Goal: Go to known website

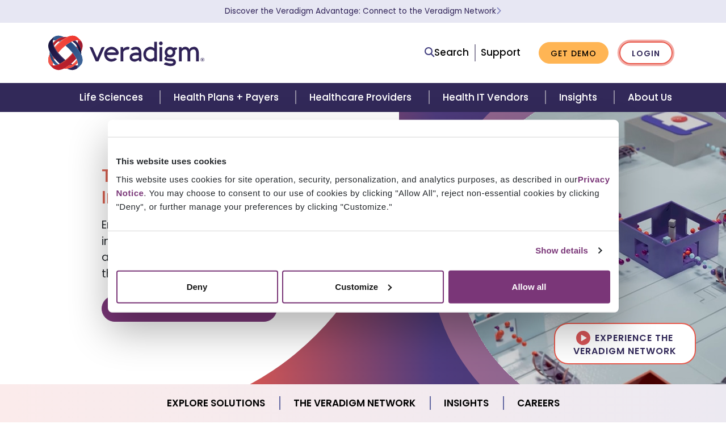
click at [638, 57] on link "Login" at bounding box center [645, 52] width 53 height 23
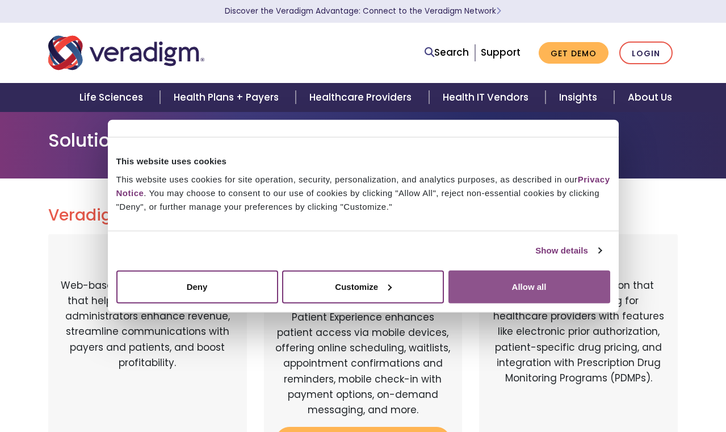
click at [531, 287] on button "Allow all" at bounding box center [530, 286] width 162 height 33
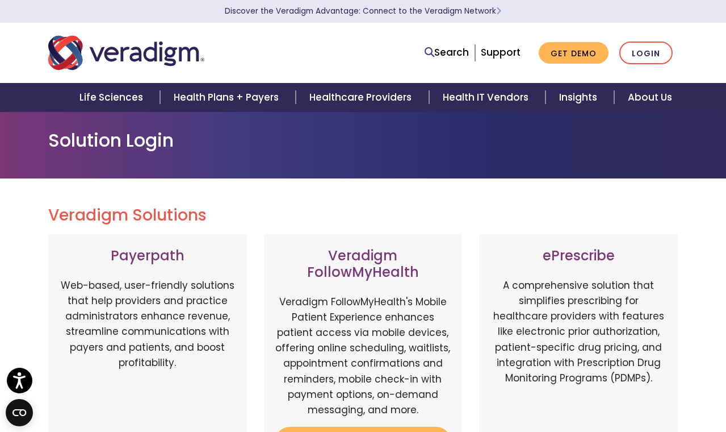
scroll to position [58, 0]
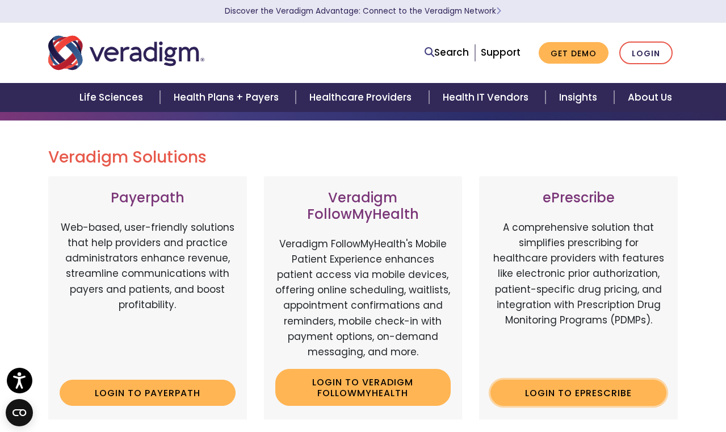
click at [546, 384] on link "Login to ePrescribe" at bounding box center [579, 392] width 176 height 26
